Goal: Transaction & Acquisition: Purchase product/service

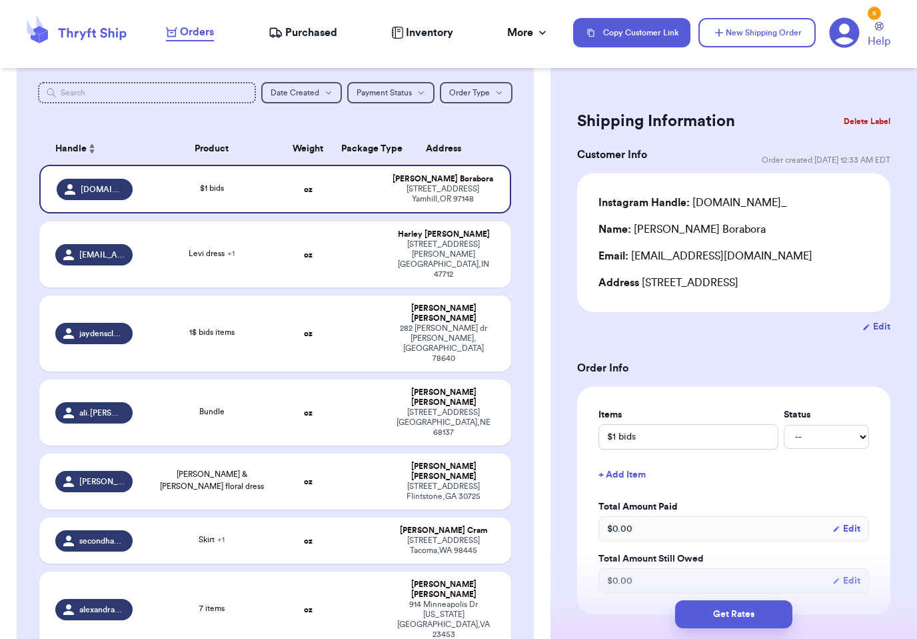
scroll to position [151, 0]
click at [267, 533] on div "Skirt + 1" at bounding box center [212, 540] width 126 height 15
type input "Skirt"
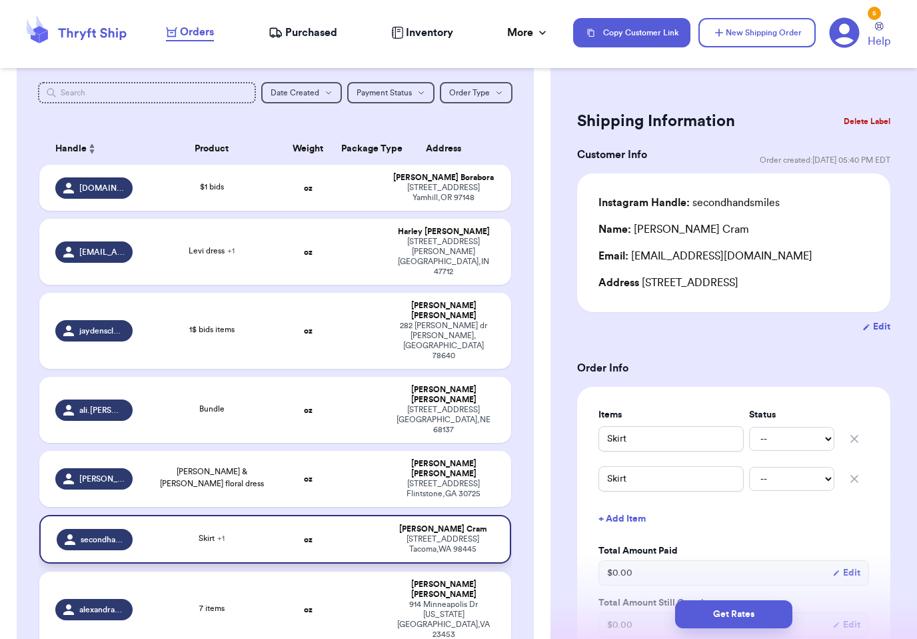
scroll to position [0, 0]
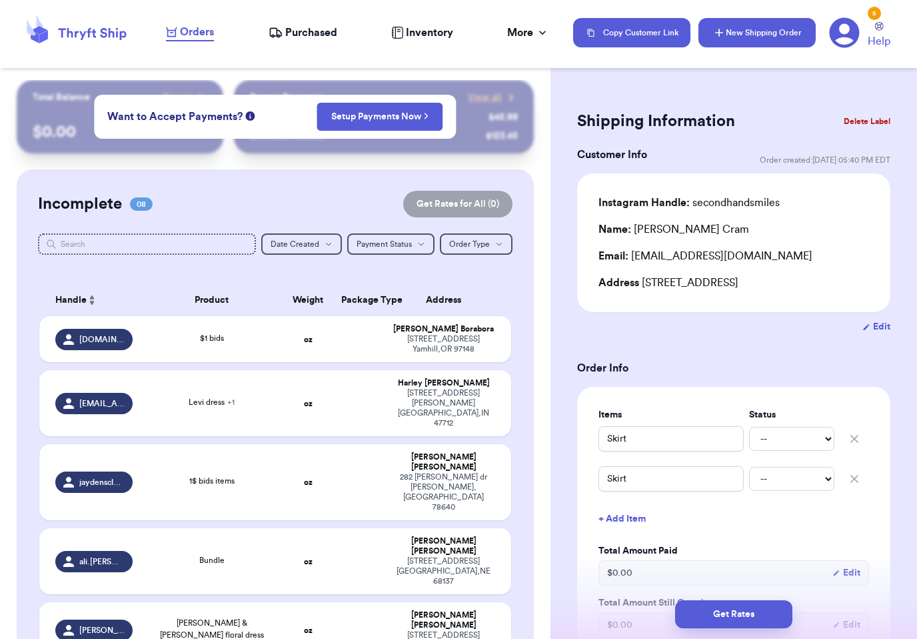
click at [777, 31] on button "New Shipping Order" at bounding box center [757, 32] width 117 height 29
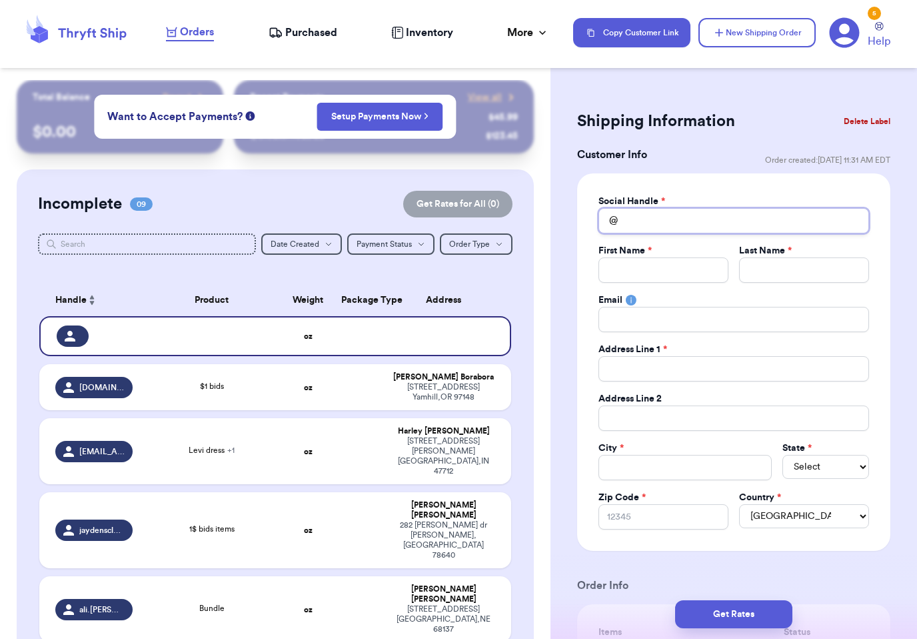
click at [804, 228] on input "Total Amount Paid" at bounding box center [734, 220] width 271 height 25
type input "M"
type input "Ma"
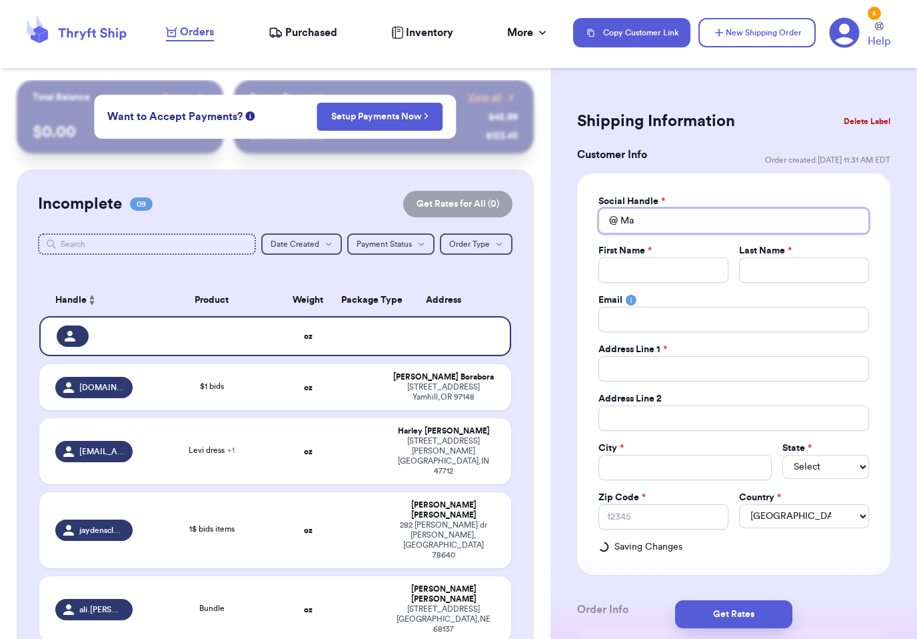
type input "Mam"
type input "Mama"
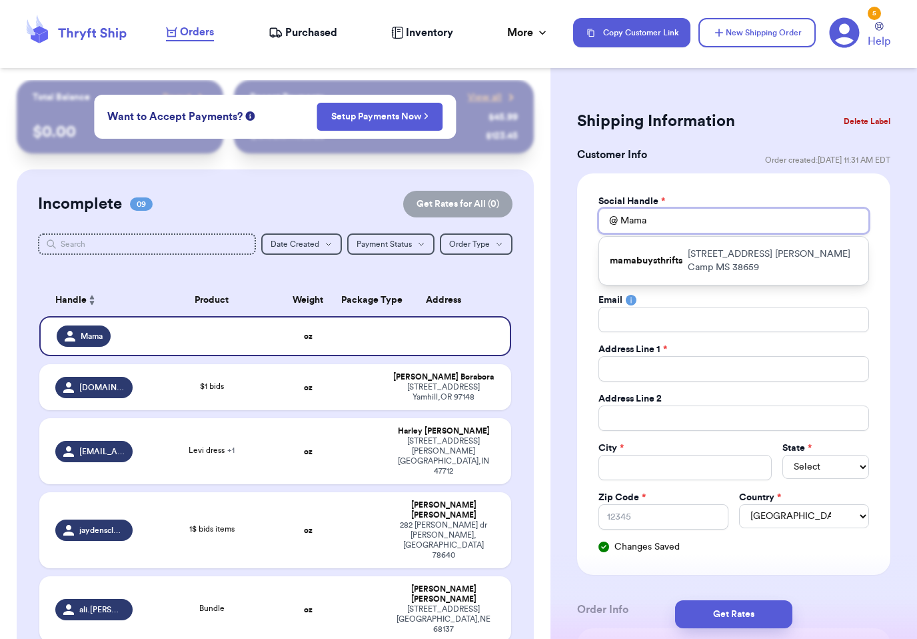
type input "Mamab"
type input "Mamabe"
type input "Mamabee"
type input "Mamabeet"
type input "Mamabeeth"
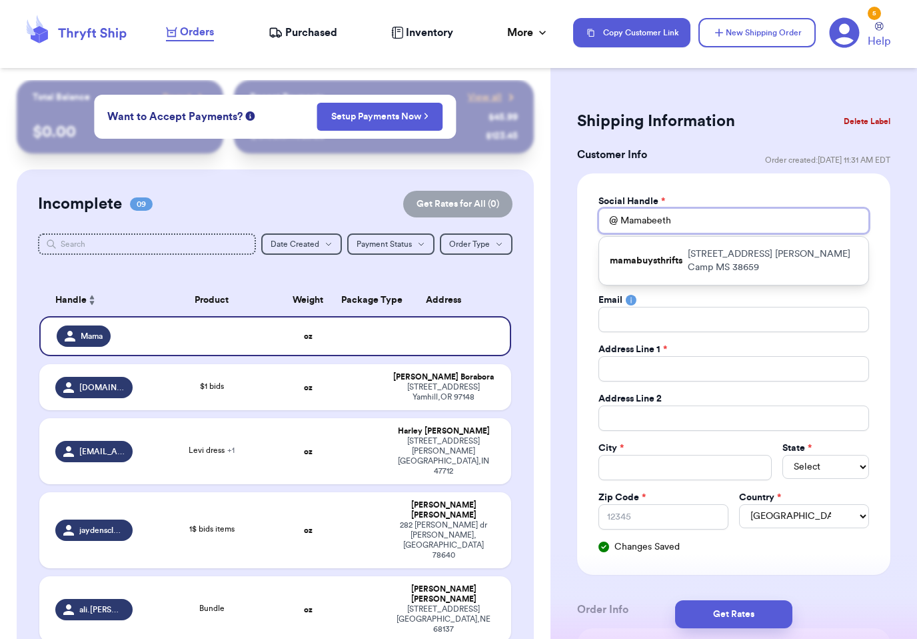
type input "Mamabeethr"
type input "Mamabeethri"
type input "Mamabeethrif"
type input "Mamabeethrift"
type input "Mamabeethrifts"
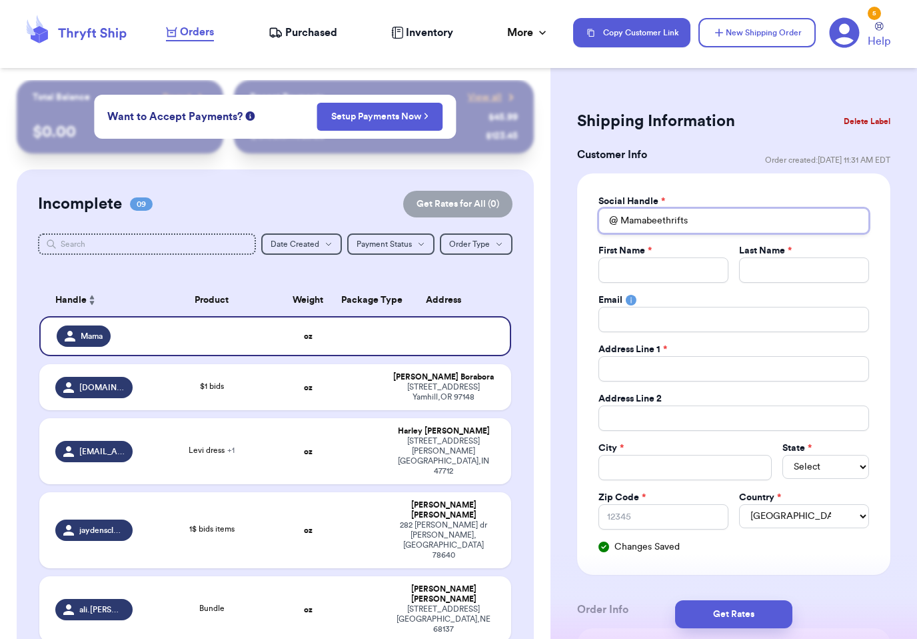
type input "Mamabeethrifts."
type input "Mamabeethrifts.a"
type input "Mamabeethrifts.an"
type input "Mamabeethrifts.and"
type input "Mamabeethrifts.andt"
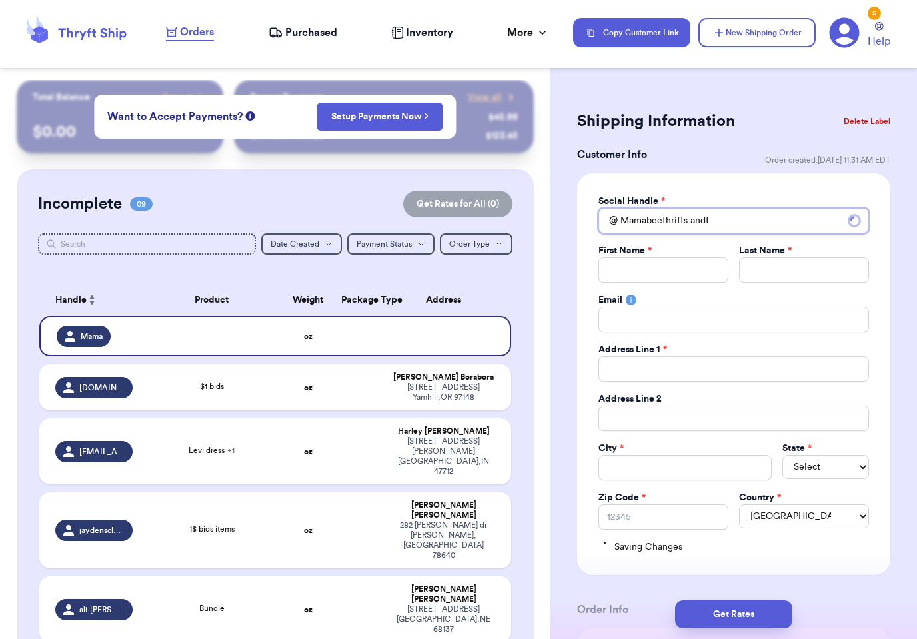
type input "Mamabeethrifts.andth"
type input "Mamabeethrifts.andthr"
type input "Mamabeethrifts.andthre"
type input "Mamabeethrifts.andthrea"
type input "Mamabeethrifts.andthread"
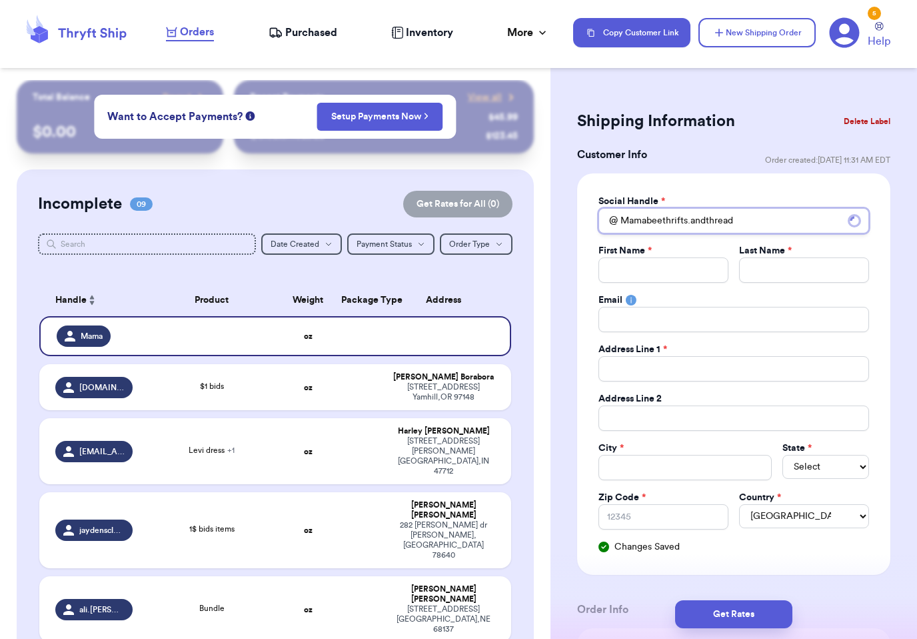
type input "Mamabeethrifts.andthreads"
click at [693, 265] on input "Total Amount Paid" at bounding box center [664, 269] width 130 height 25
type input "E"
type input "Ev"
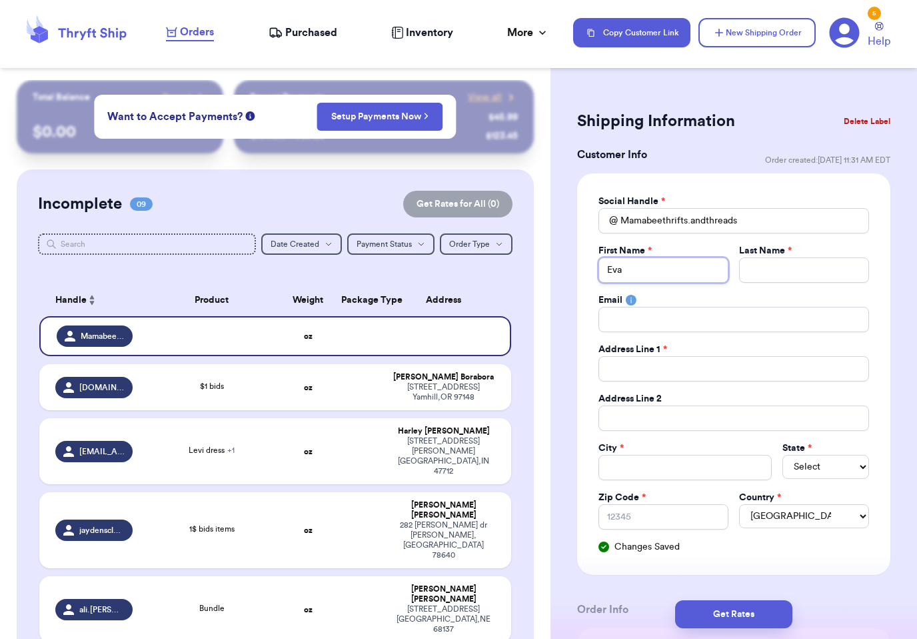
type input "Eva"
click at [798, 277] on input "Total Amount Paid" at bounding box center [804, 269] width 130 height 25
click at [675, 275] on input "Eva" at bounding box center [664, 269] width 130 height 25
type input "Ev"
type input "Eve"
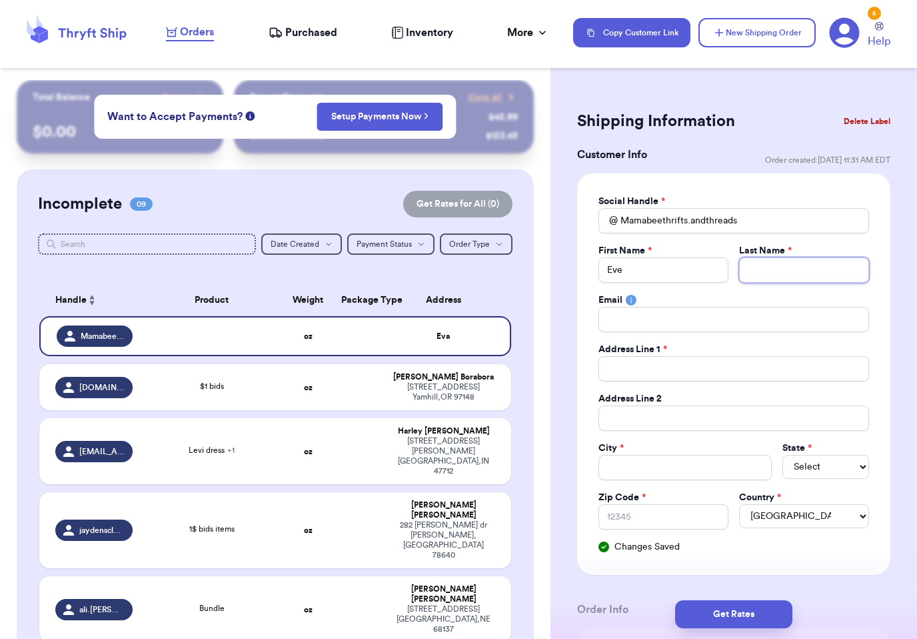
click at [807, 264] on input "Total Amount Paid" at bounding box center [804, 269] width 130 height 25
type input "A"
type input "Ar"
type input "Arn"
type input "[PERSON_NAME]"
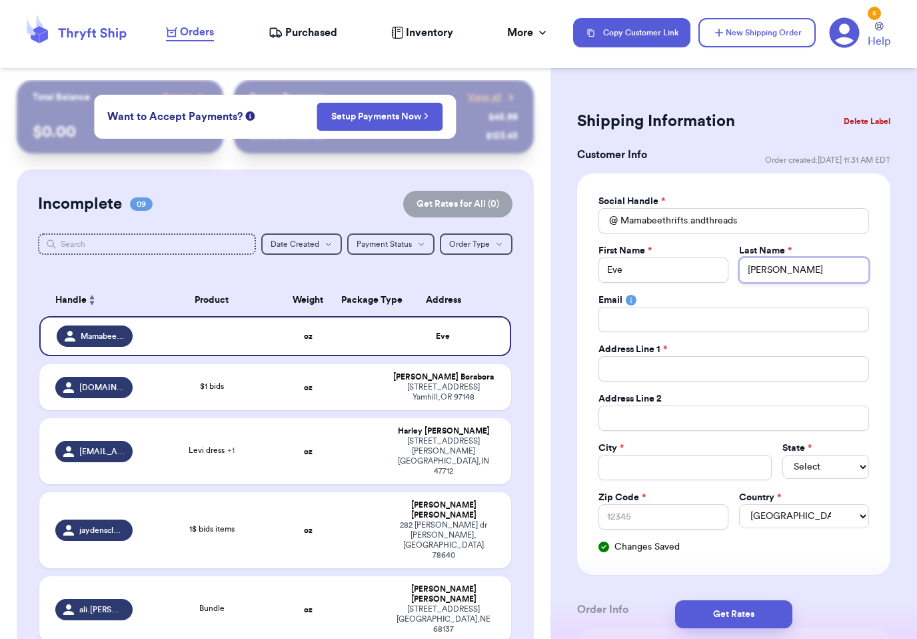
type input "Arnol"
type input "[PERSON_NAME]"
click at [690, 329] on input "Total Amount Paid" at bounding box center [734, 319] width 271 height 25
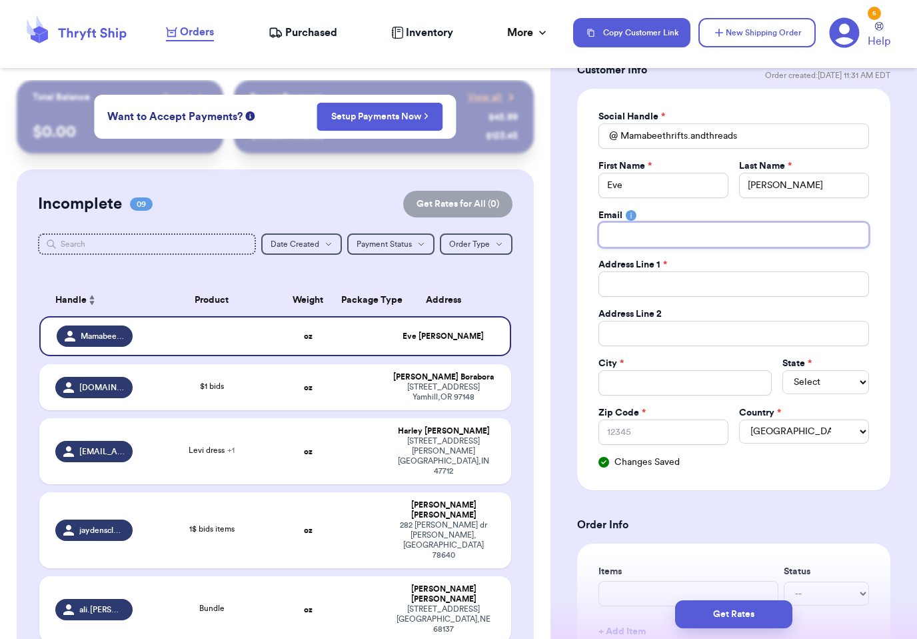
scroll to position [87, 0]
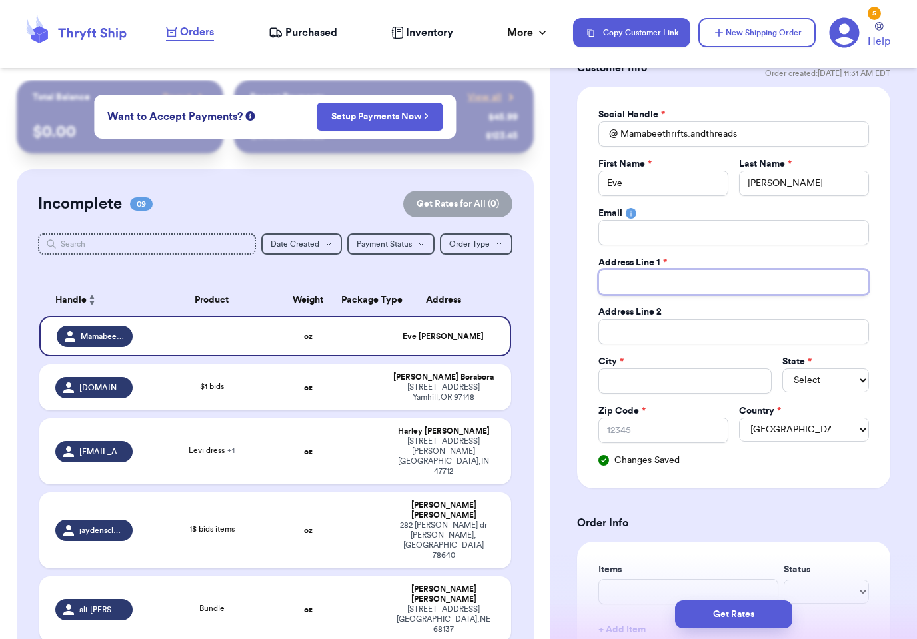
click at [709, 281] on input "Total Amount Paid" at bounding box center [734, 281] width 271 height 25
type input "2"
type input "27"
type input "270"
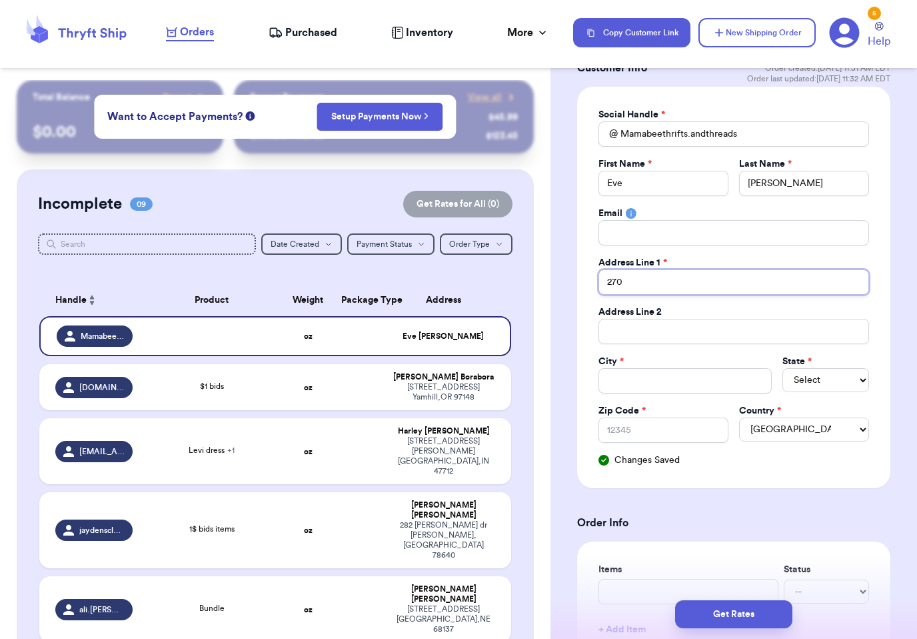
type input "270 W"
type input "270 W."
type input "270 W. S"
type input "270 W. Sp"
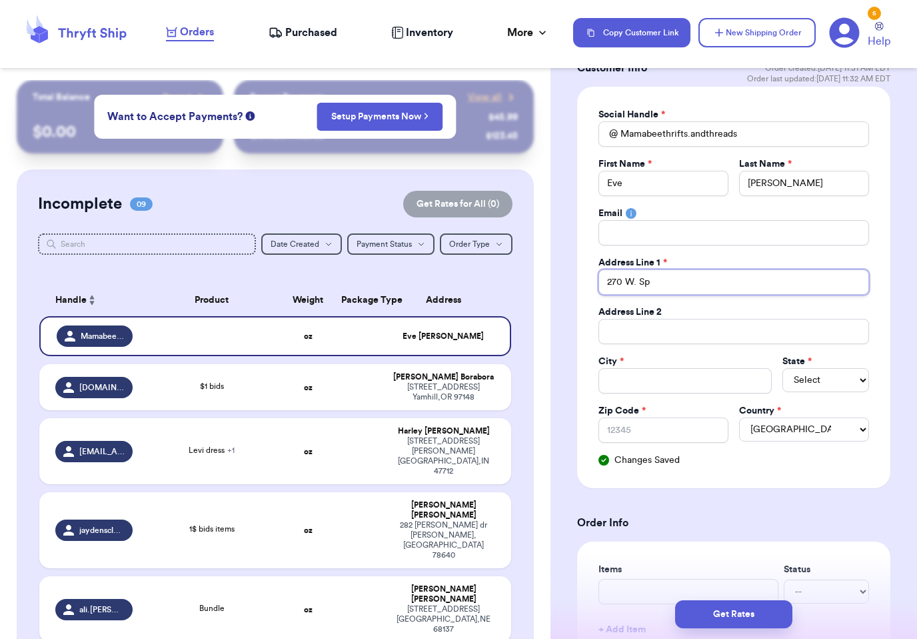
type input "270 W. Spa"
type input "270 W. Spar"
type input "270 W. Spark"
type input "270 [PERSON_NAME]"
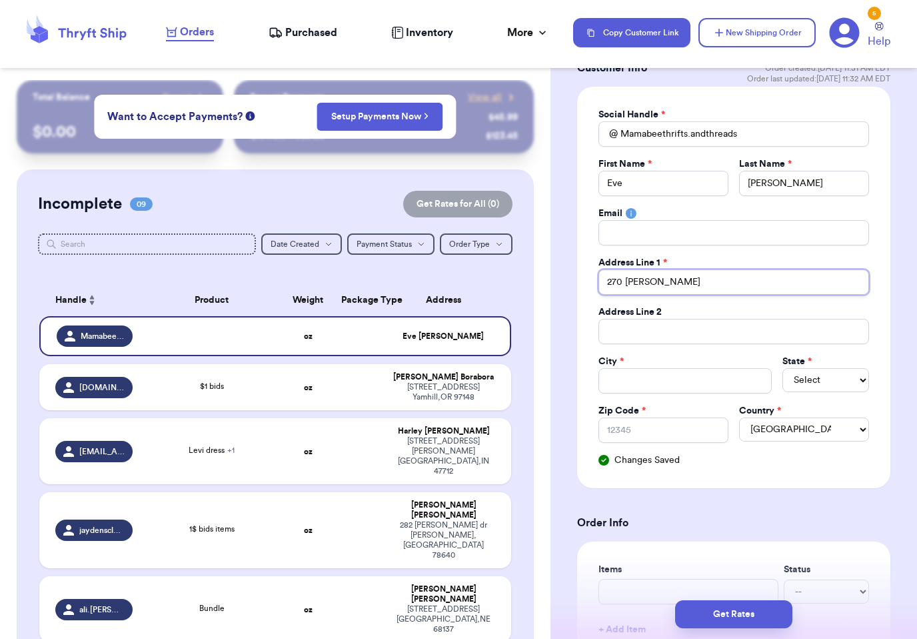
type input "270 [PERSON_NAME] S"
type input "[STREET_ADDRESS][PERSON_NAME]"
click at [665, 381] on input "Total Amount Paid" at bounding box center [685, 380] width 173 height 25
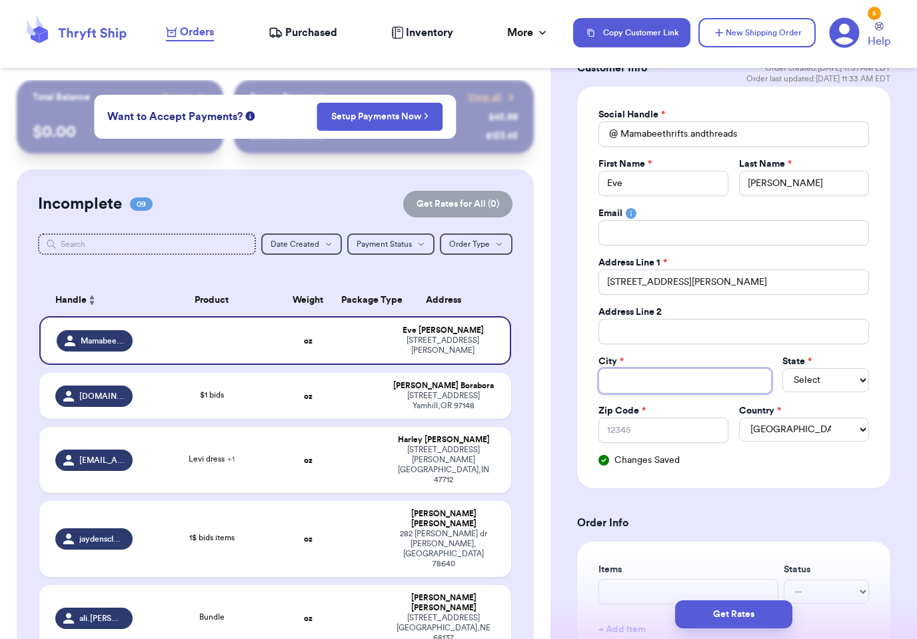
type input "M"
type input "Ma"
type input "Mar"
type input "Mark"
type input "Markl"
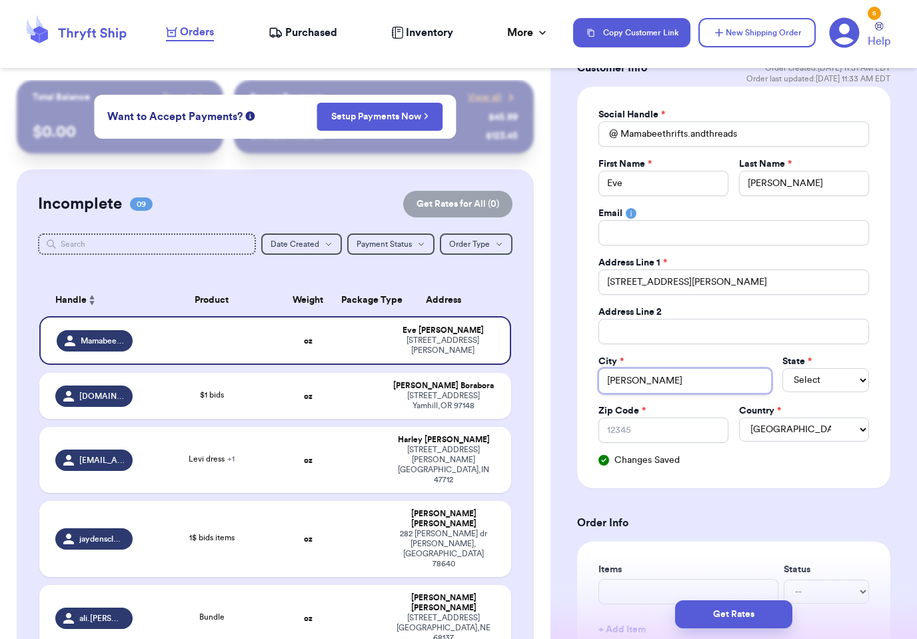
type input "[PERSON_NAME]"
click at [825, 375] on select "Select AL AK AZ AR CA CO [GEOGRAPHIC_DATA] DE DC [GEOGRAPHIC_DATA] [GEOGRAPHIC_…" at bounding box center [826, 380] width 87 height 24
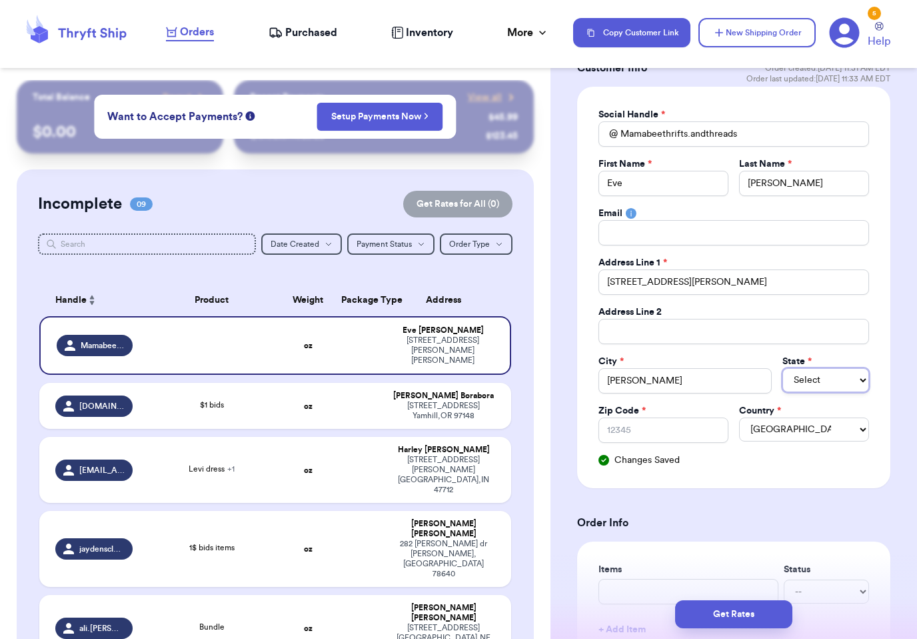
select select "IN"
click at [679, 419] on input "Zip Code *" at bounding box center [664, 429] width 130 height 25
click at [676, 425] on input "Zip Code *" at bounding box center [664, 429] width 130 height 25
type input "4"
type input "46"
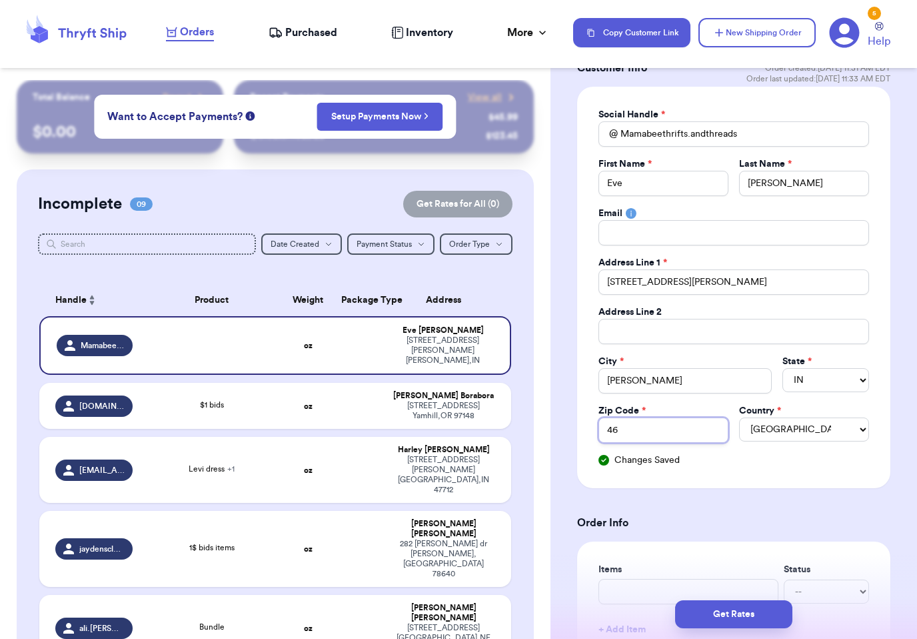
type input "467"
type input "4677"
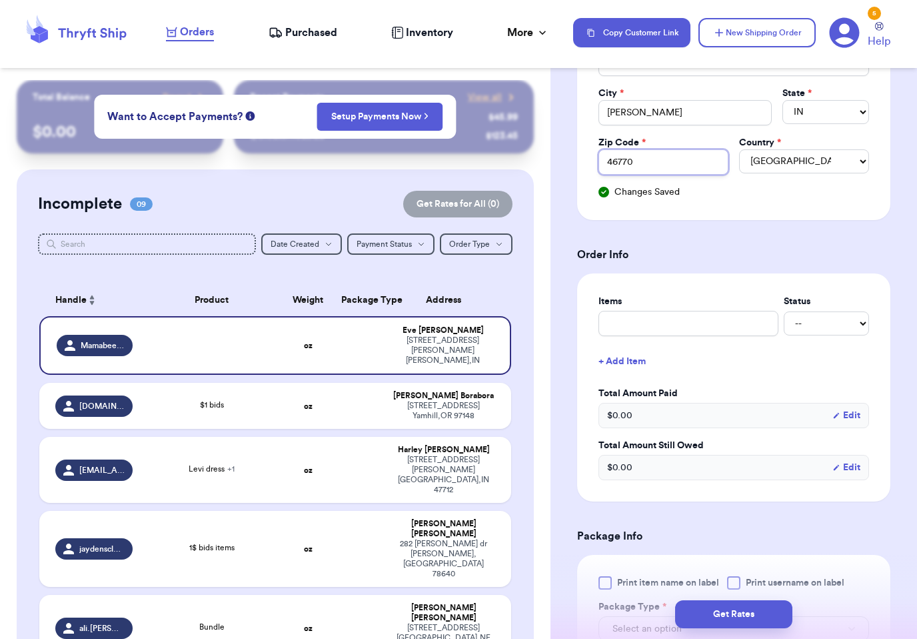
scroll to position [380, 0]
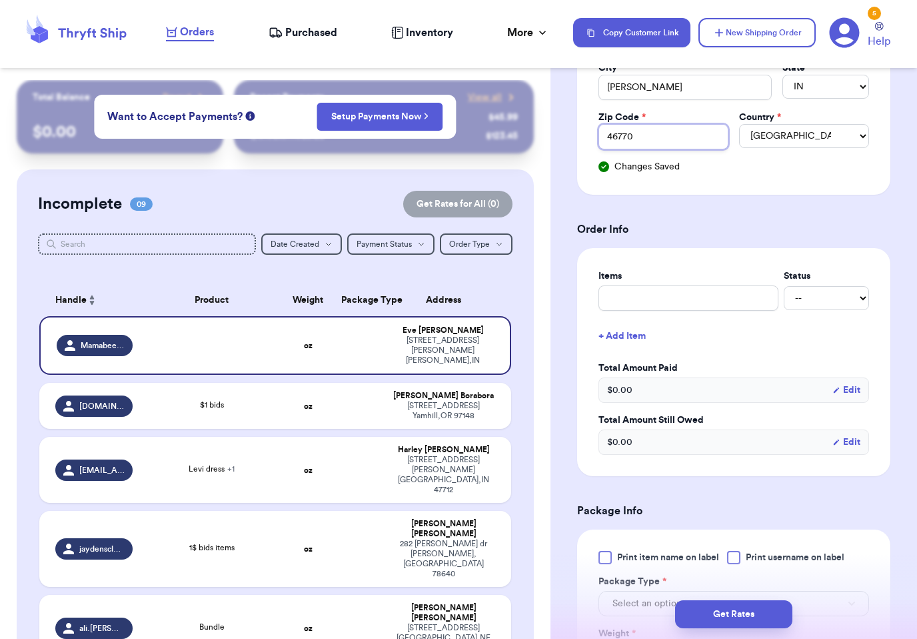
type input "46770"
click at [737, 309] on input "text" at bounding box center [689, 297] width 180 height 25
type input "v"
type input "ve"
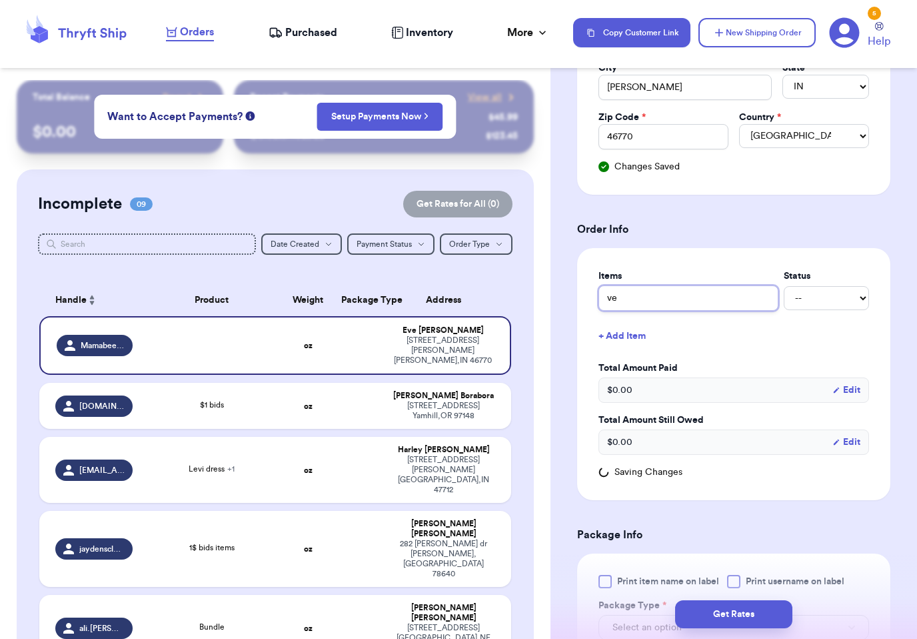
type input "ves"
type input "vest"
click at [622, 347] on button "+ Add Item" at bounding box center [733, 335] width 281 height 29
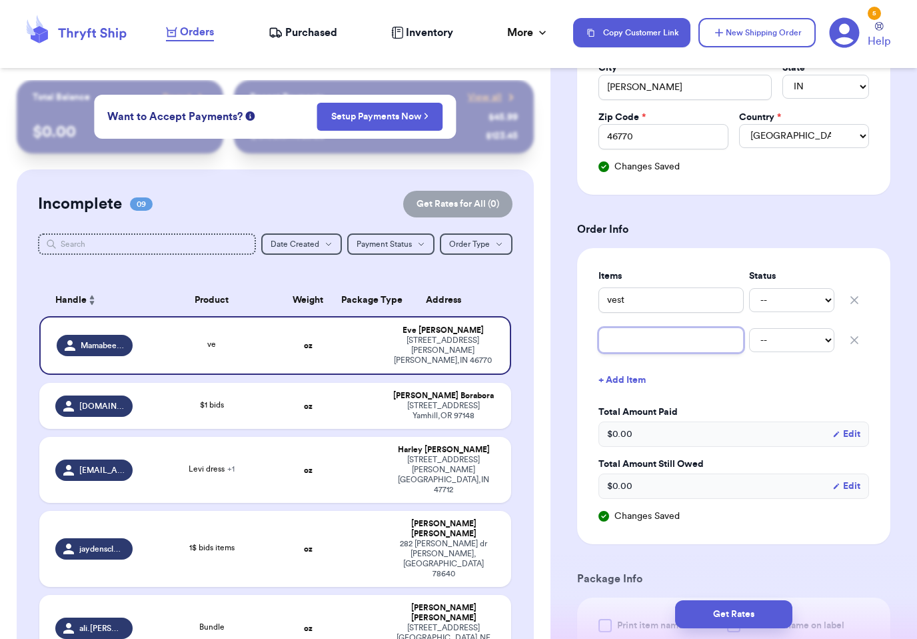
click at [679, 343] on input "text" at bounding box center [671, 339] width 145 height 25
type input "P"
type input "Pe"
type input "Pee"
type input "Peek"
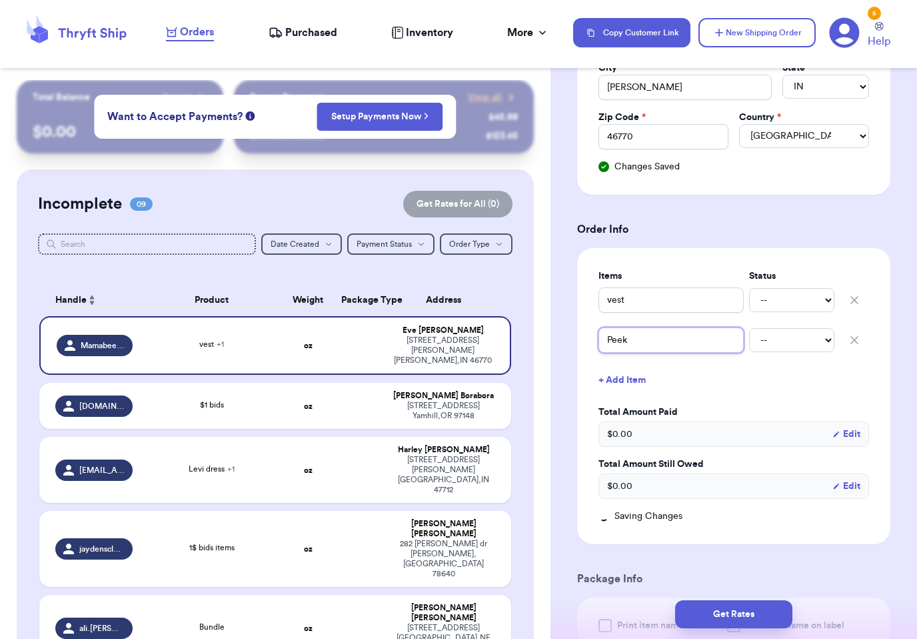
type input "Peek"
type input "Peek d"
type input "Peek dr"
type input "Peek dre"
type input "Peek dres"
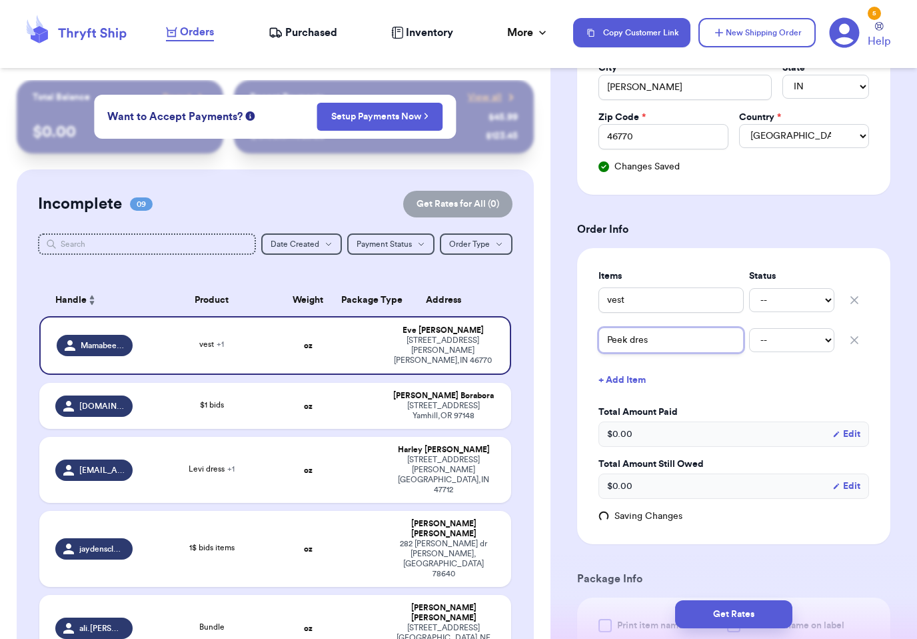
type input "Peek dress"
click at [635, 377] on button "+ Add Item" at bounding box center [733, 379] width 281 height 29
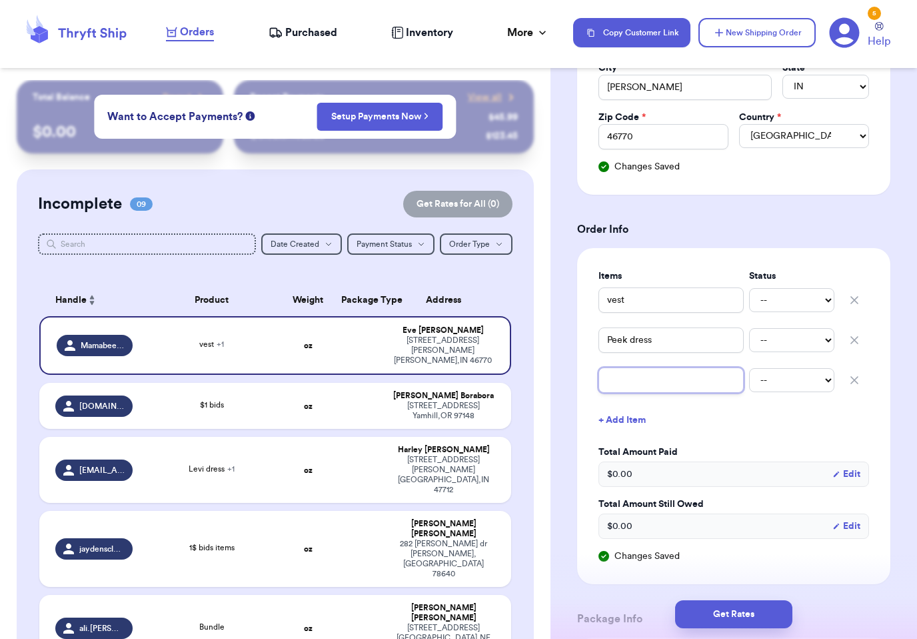
click at [692, 381] on input "text" at bounding box center [671, 379] width 145 height 25
type input "G"
type input "Go"
type input "Gou"
type input "Goum"
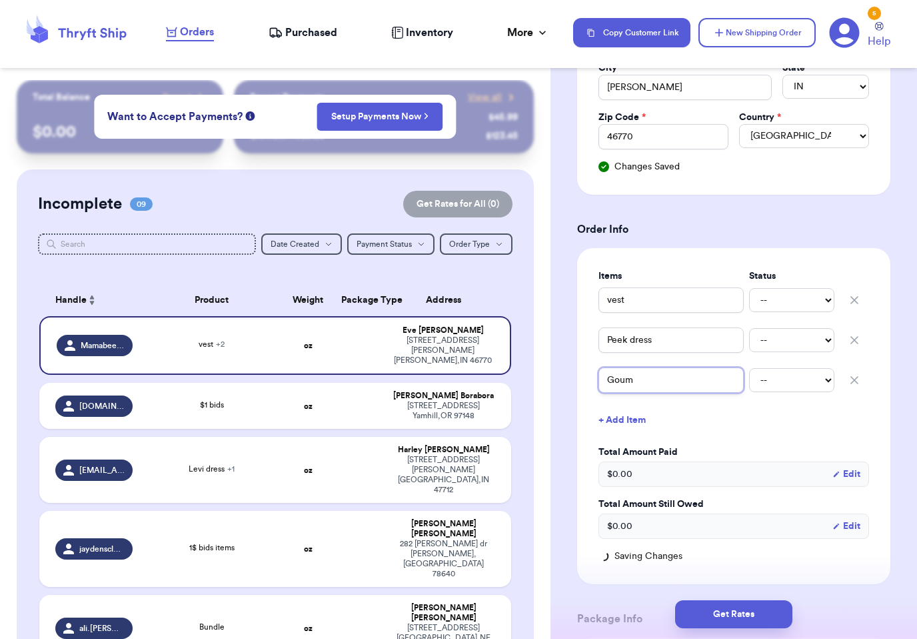
type input "Goumi"
click at [633, 421] on button "+ Add Item" at bounding box center [733, 419] width 281 height 29
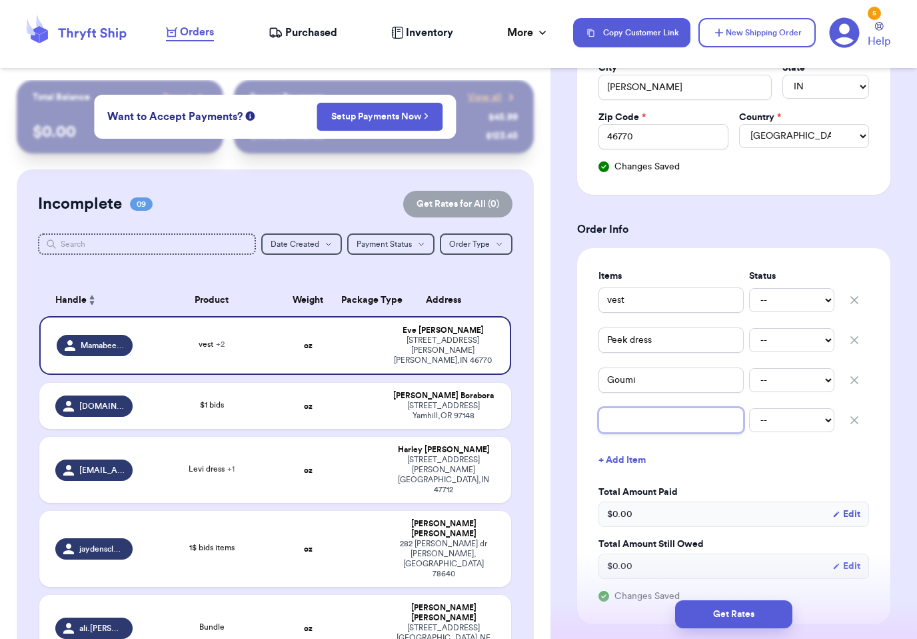
click at [684, 407] on input "text" at bounding box center [671, 419] width 145 height 25
type input "L"
type input "Le"
type input "Leg"
type input "Lego"
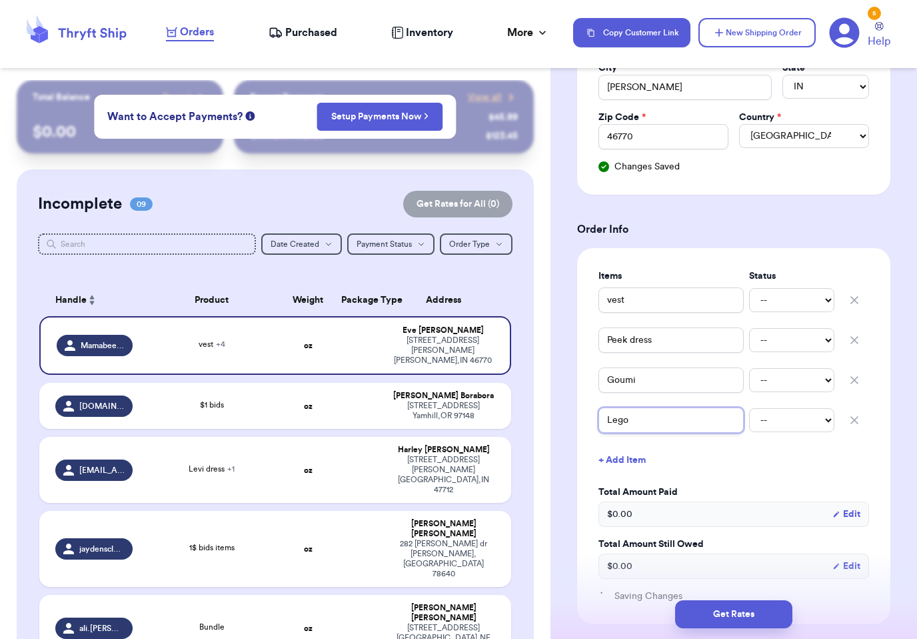
type input "Legoe"
type input "Lego’s"
type input "Lego’"
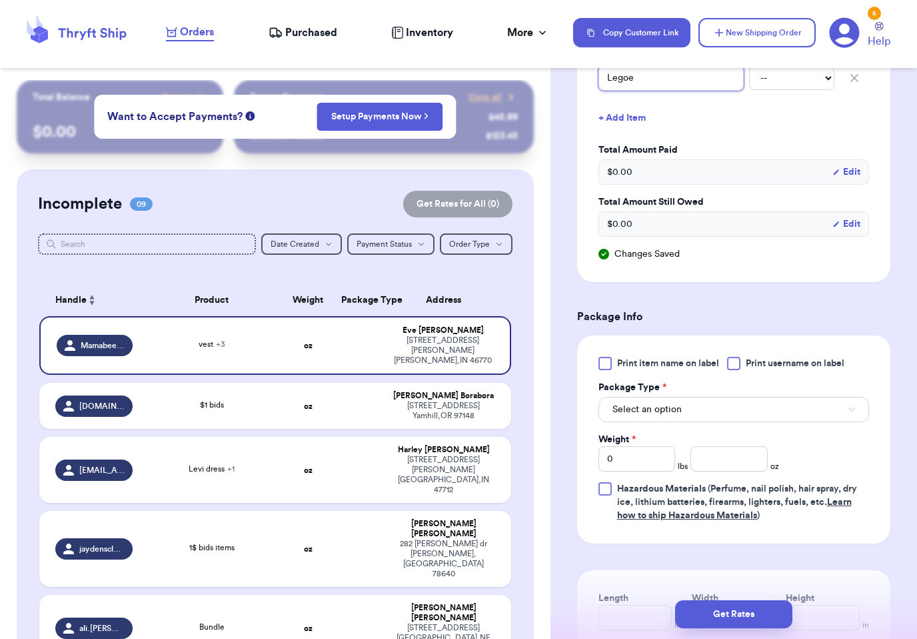
scroll to position [735, 0]
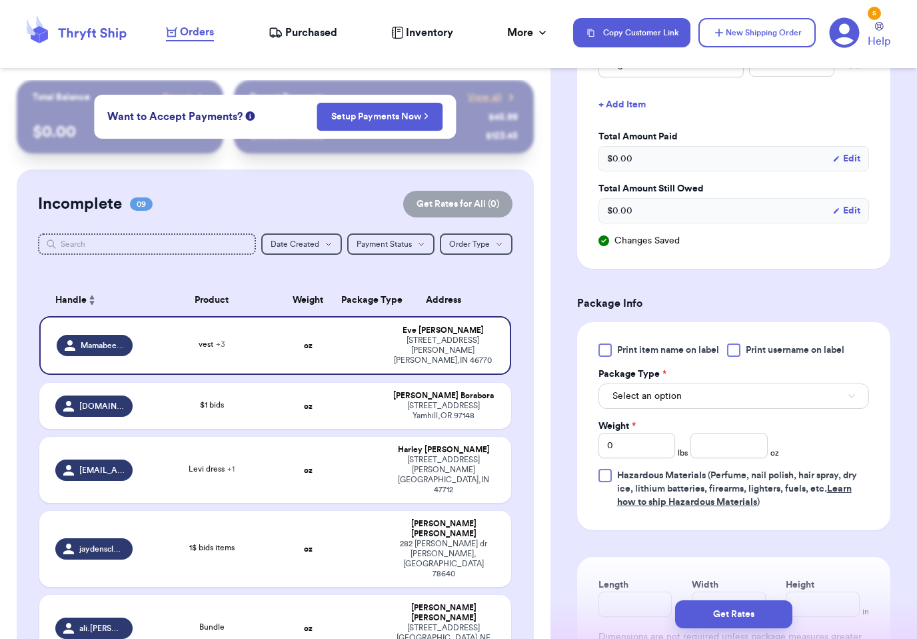
click at [698, 353] on span "Print item name on label" at bounding box center [668, 349] width 102 height 13
click at [0, 0] on input "Print item name on label" at bounding box center [0, 0] width 0 height 0
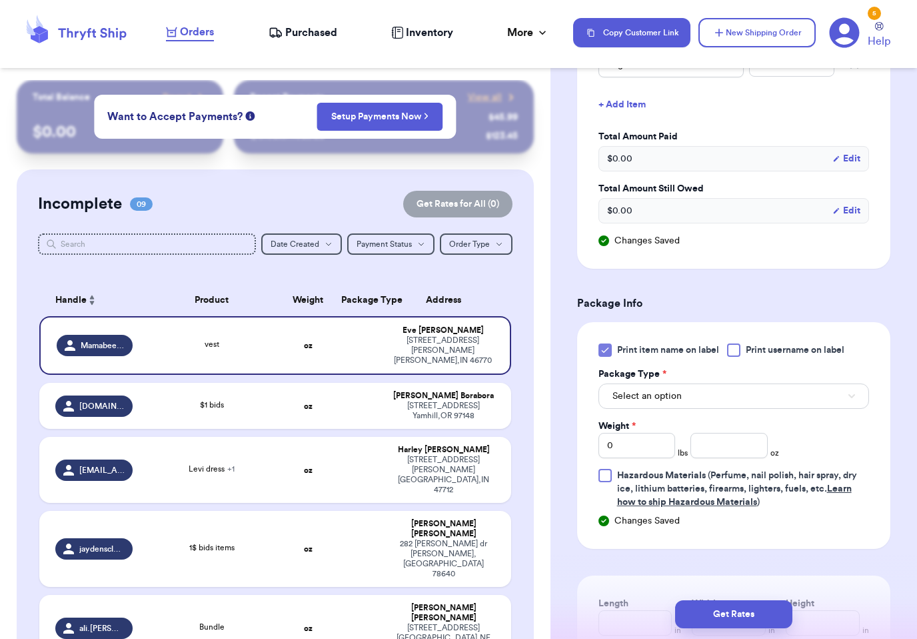
click at [797, 353] on span "Print username on label" at bounding box center [795, 349] width 99 height 13
click at [0, 0] on input "Print username on label" at bounding box center [0, 0] width 0 height 0
click at [793, 401] on button "Select an option" at bounding box center [734, 395] width 271 height 25
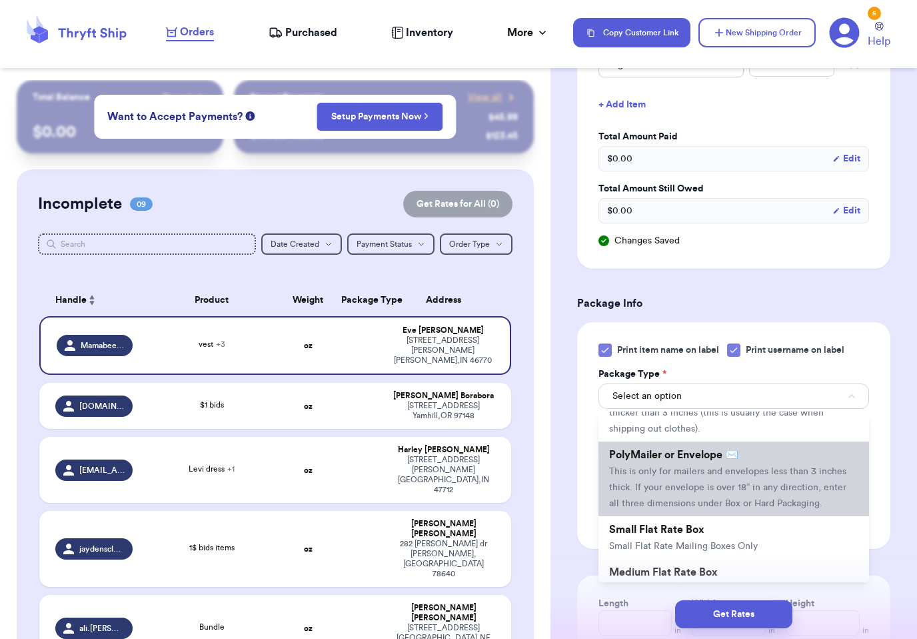
scroll to position [59, 0]
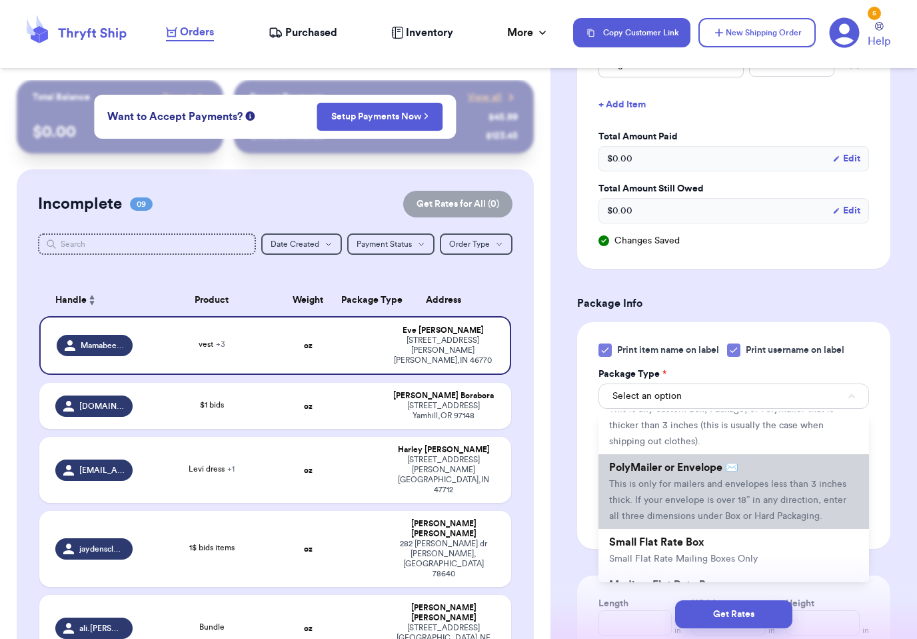
click at [789, 493] on span "This is only for mailers and envelopes less than 3 inches thick. If your envelo…" at bounding box center [727, 499] width 237 height 41
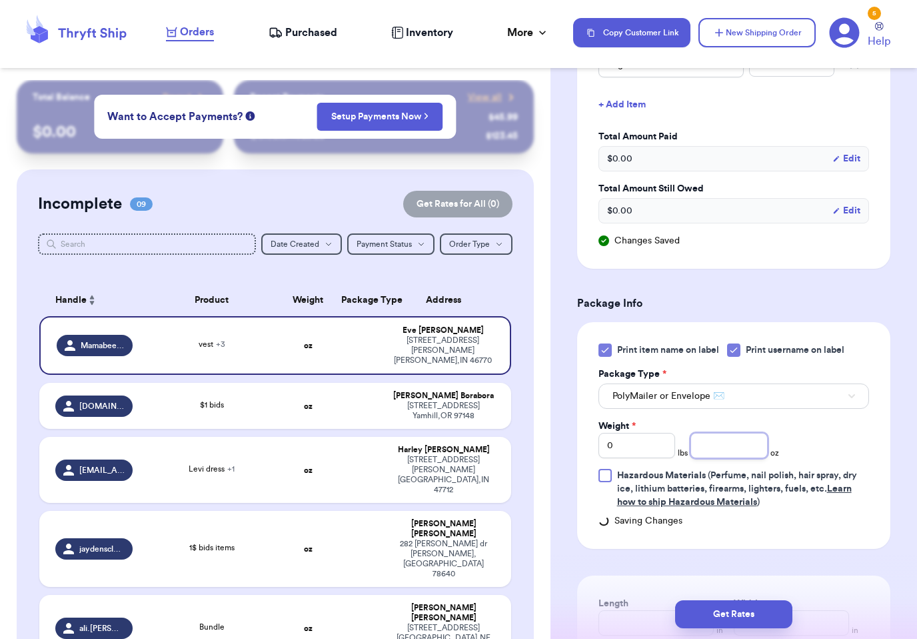
click at [721, 444] on input "number" at bounding box center [729, 445] width 77 height 25
click at [656, 451] on input "0" at bounding box center [637, 445] width 77 height 25
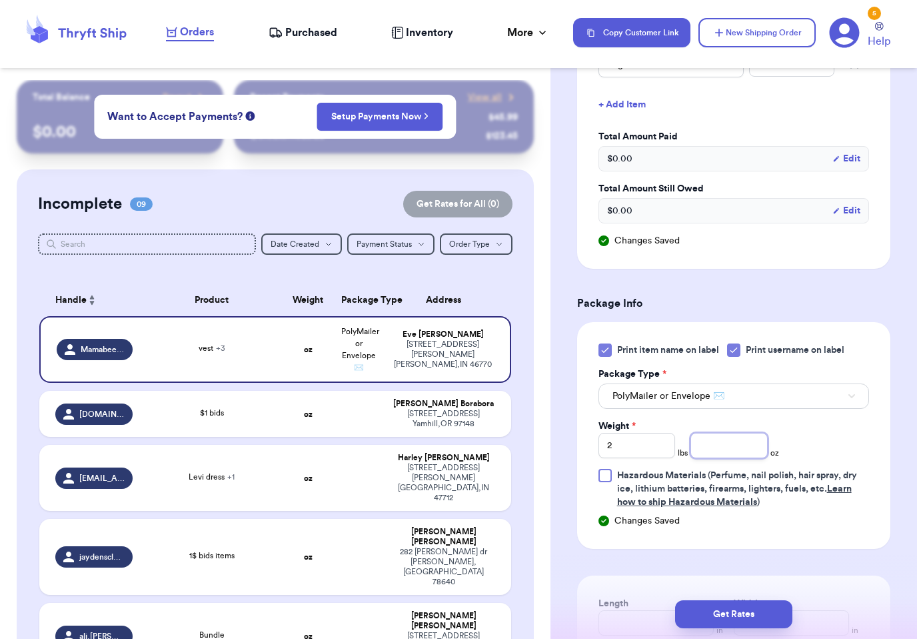
click at [751, 443] on input "number" at bounding box center [729, 445] width 77 height 25
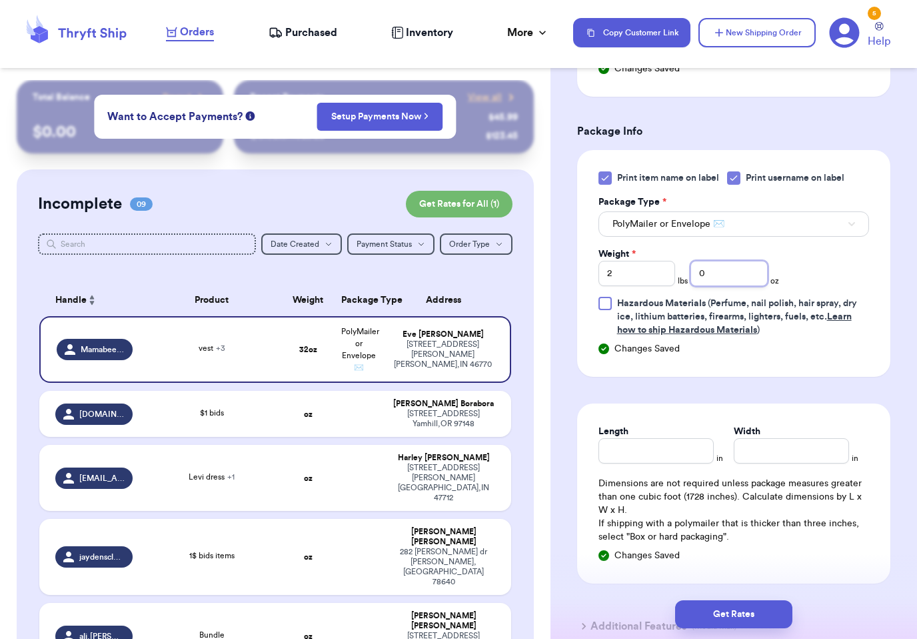
scroll to position [908, 0]
click at [655, 447] on input "Length" at bounding box center [656, 449] width 115 height 25
click at [769, 444] on input "Width *" at bounding box center [791, 449] width 115 height 25
click at [768, 443] on input "Width *" at bounding box center [791, 449] width 115 height 25
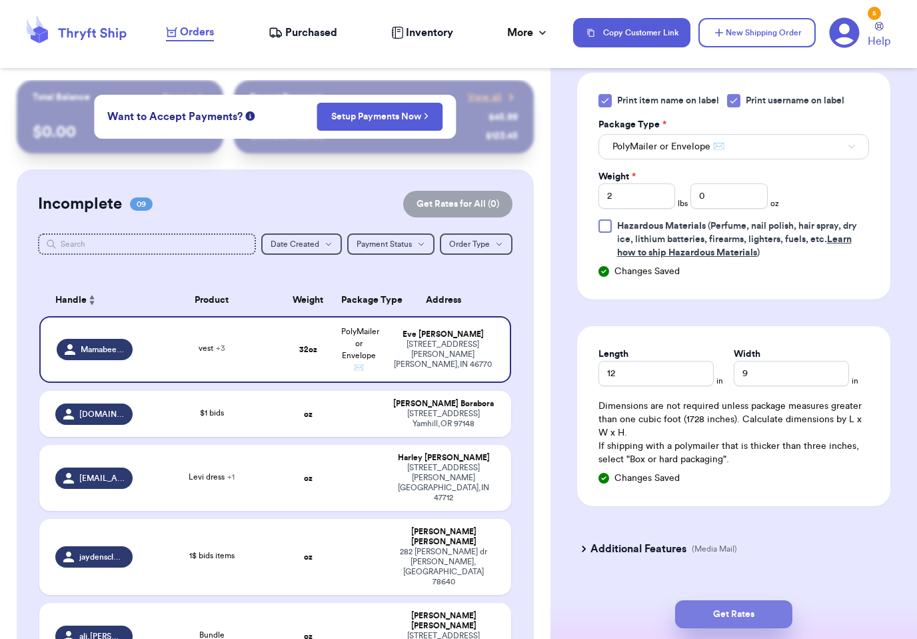
click at [755, 600] on button "Get Rates" at bounding box center [733, 614] width 117 height 28
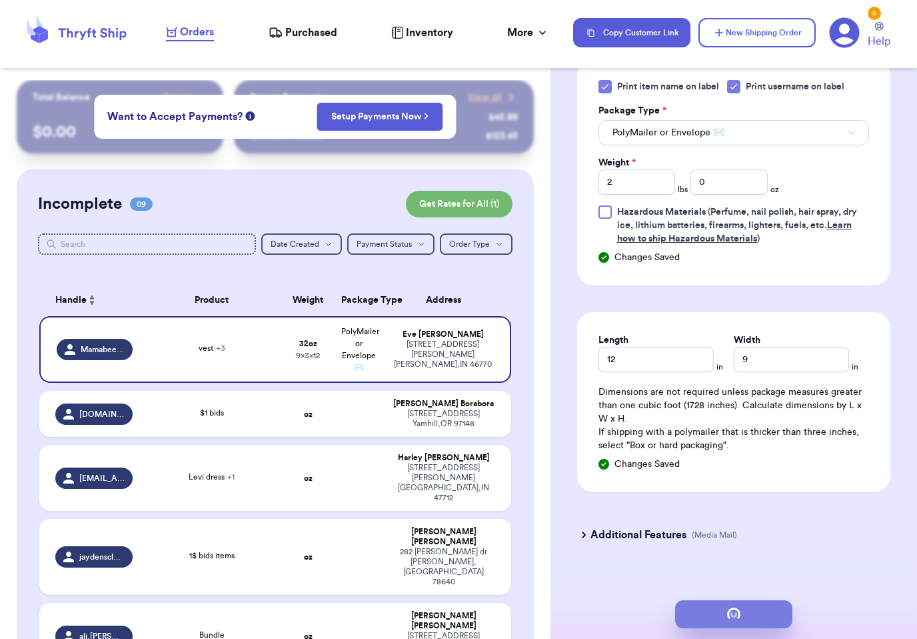
scroll to position [0, 0]
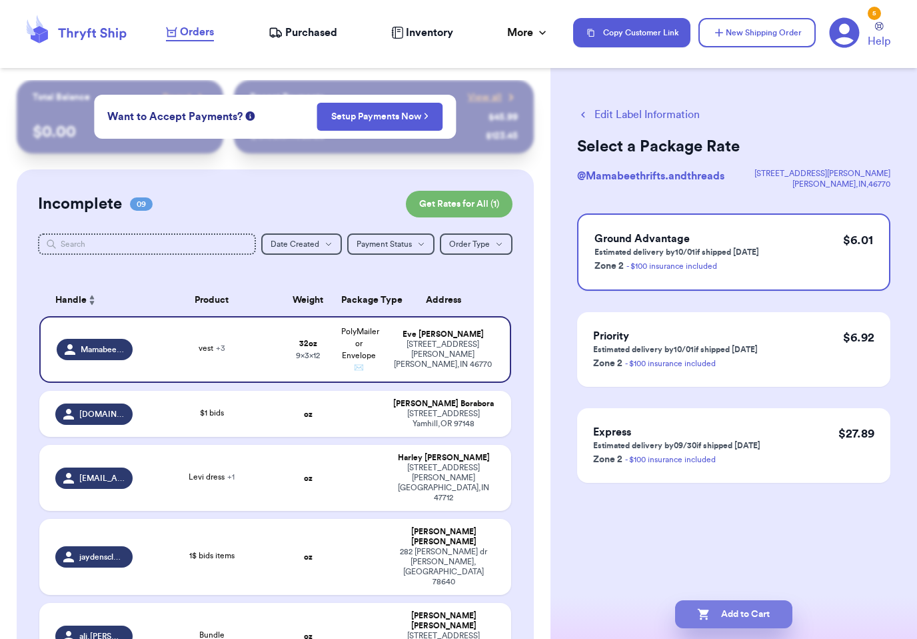
click at [741, 600] on button "Add to Cart" at bounding box center [733, 614] width 117 height 28
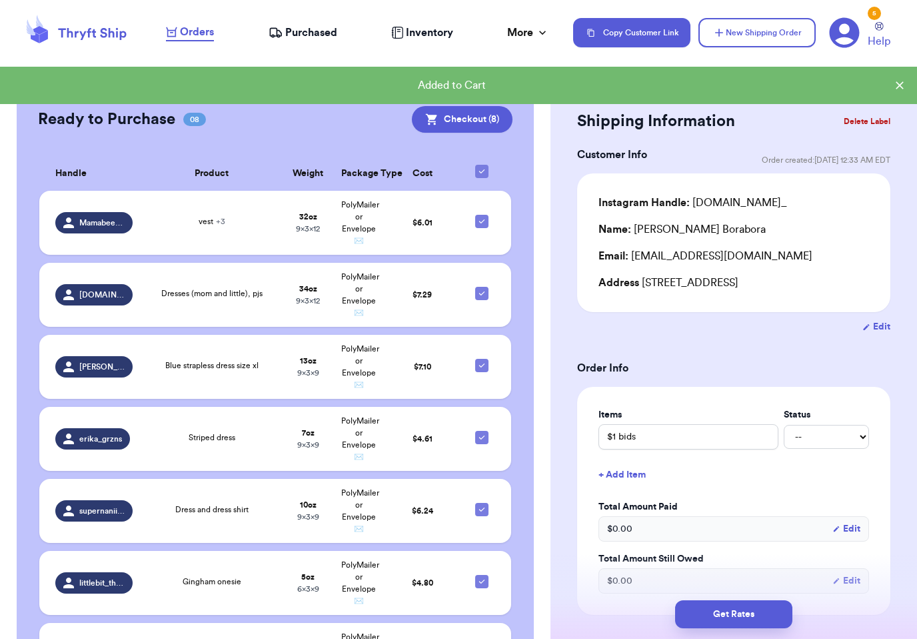
scroll to position [757, 0]
